Goal: Use online tool/utility: Utilize a website feature to perform a specific function

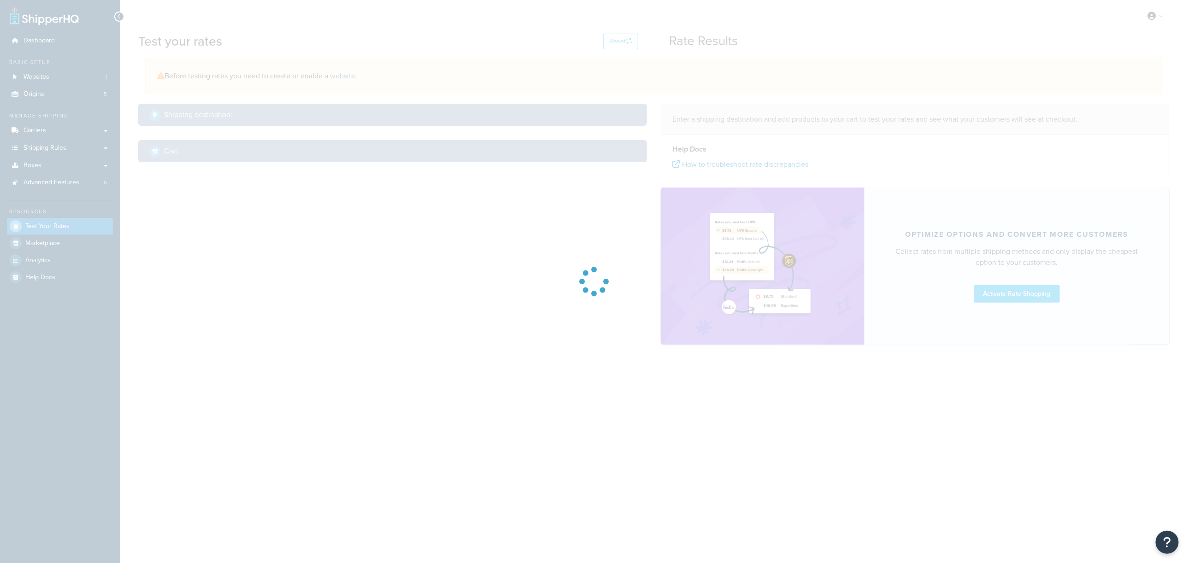
select select "[GEOGRAPHIC_DATA]"
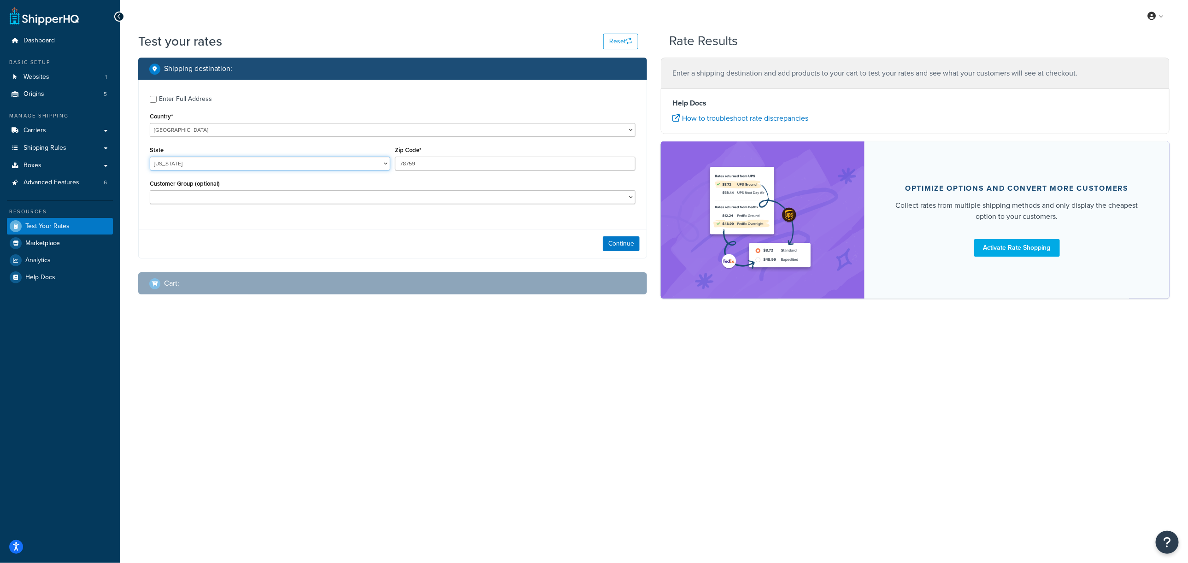
click at [281, 161] on select "[US_STATE] [US_STATE] [US_STATE] [US_STATE] [US_STATE] Armed Forces Americas Ar…" at bounding box center [270, 164] width 241 height 14
click at [490, 224] on div "Enter Full Address Country* [GEOGRAPHIC_DATA] [GEOGRAPHIC_DATA] [GEOGRAPHIC_DAT…" at bounding box center [392, 169] width 509 height 179
click at [613, 248] on button "Continue" at bounding box center [621, 243] width 37 height 15
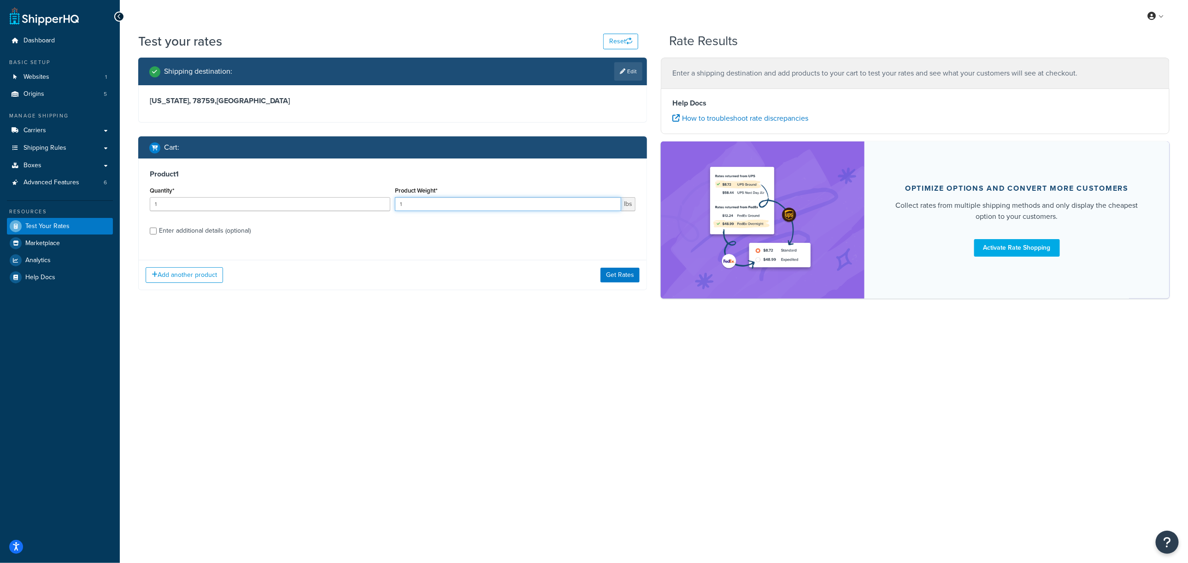
click at [418, 208] on input "1" at bounding box center [508, 204] width 226 height 14
paste input "27.97"
click at [433, 198] on input "127.97" at bounding box center [508, 204] width 226 height 14
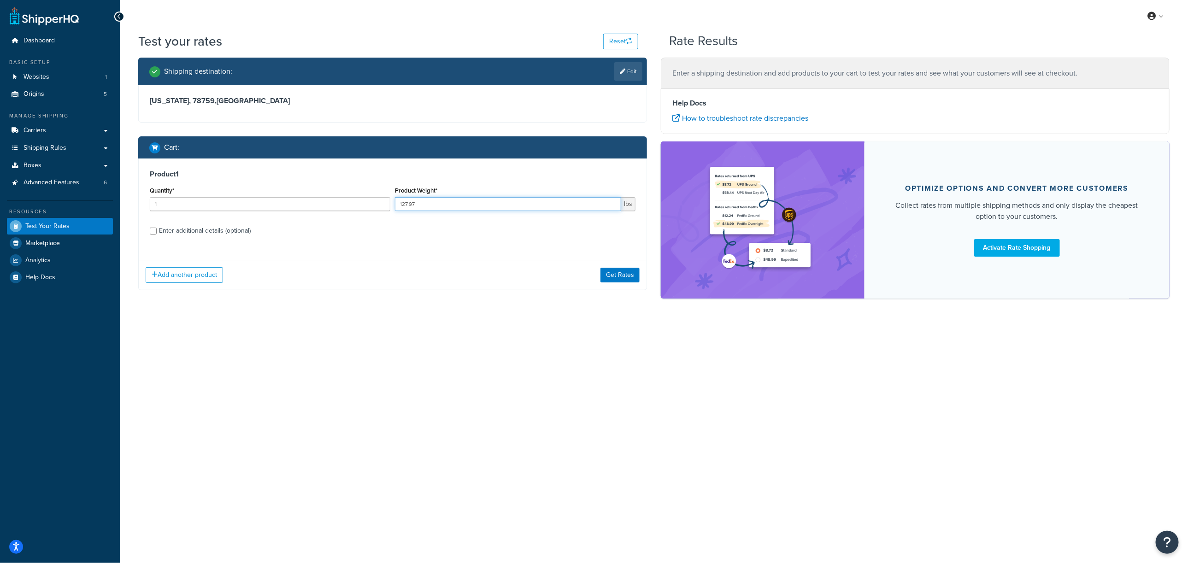
click at [433, 198] on input "127.97" at bounding box center [508, 204] width 226 height 14
paste input "number"
type input "27.97"
click at [628, 271] on button "Get Rates" at bounding box center [620, 275] width 39 height 15
